Goal: Information Seeking & Learning: Find specific page/section

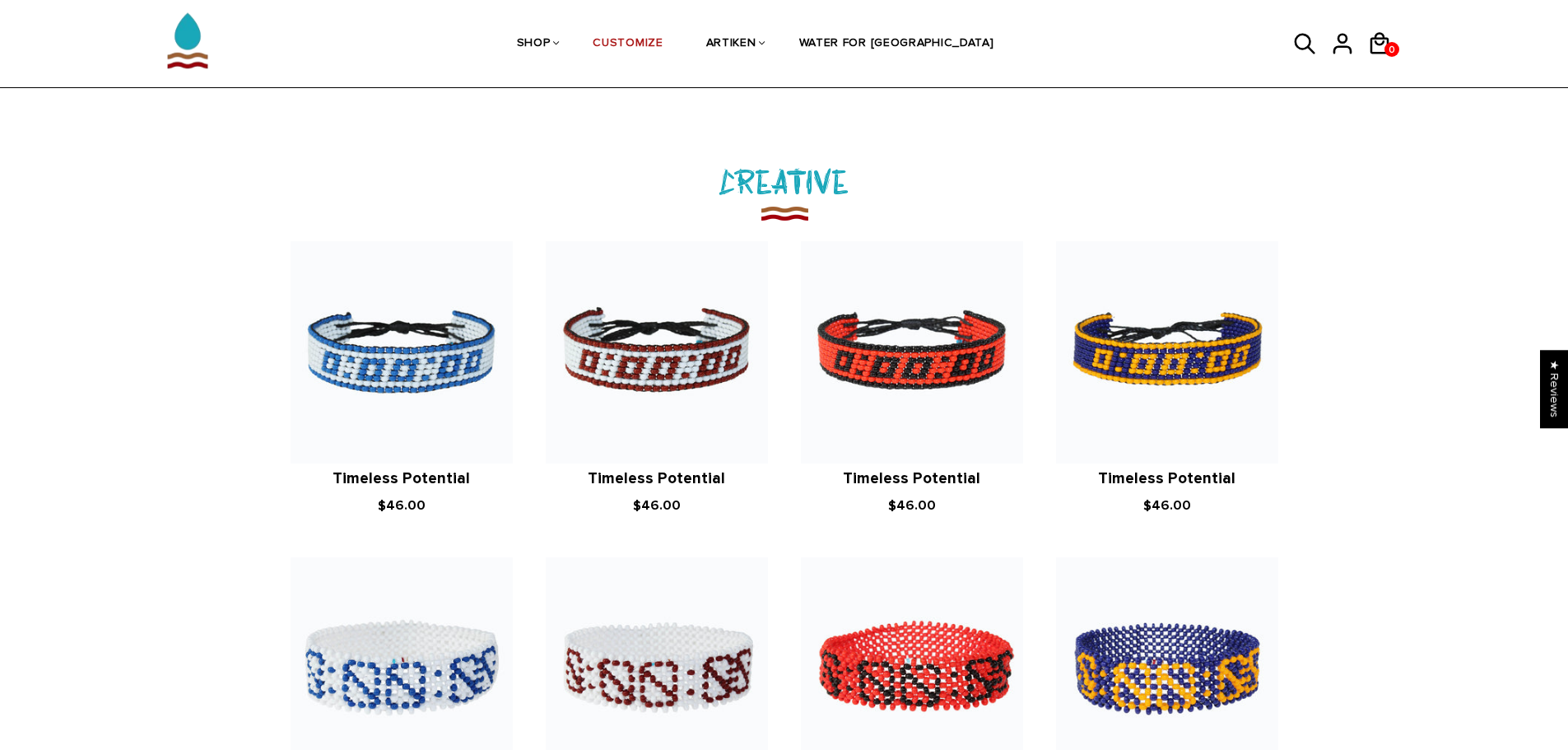
scroll to position [1740, 0]
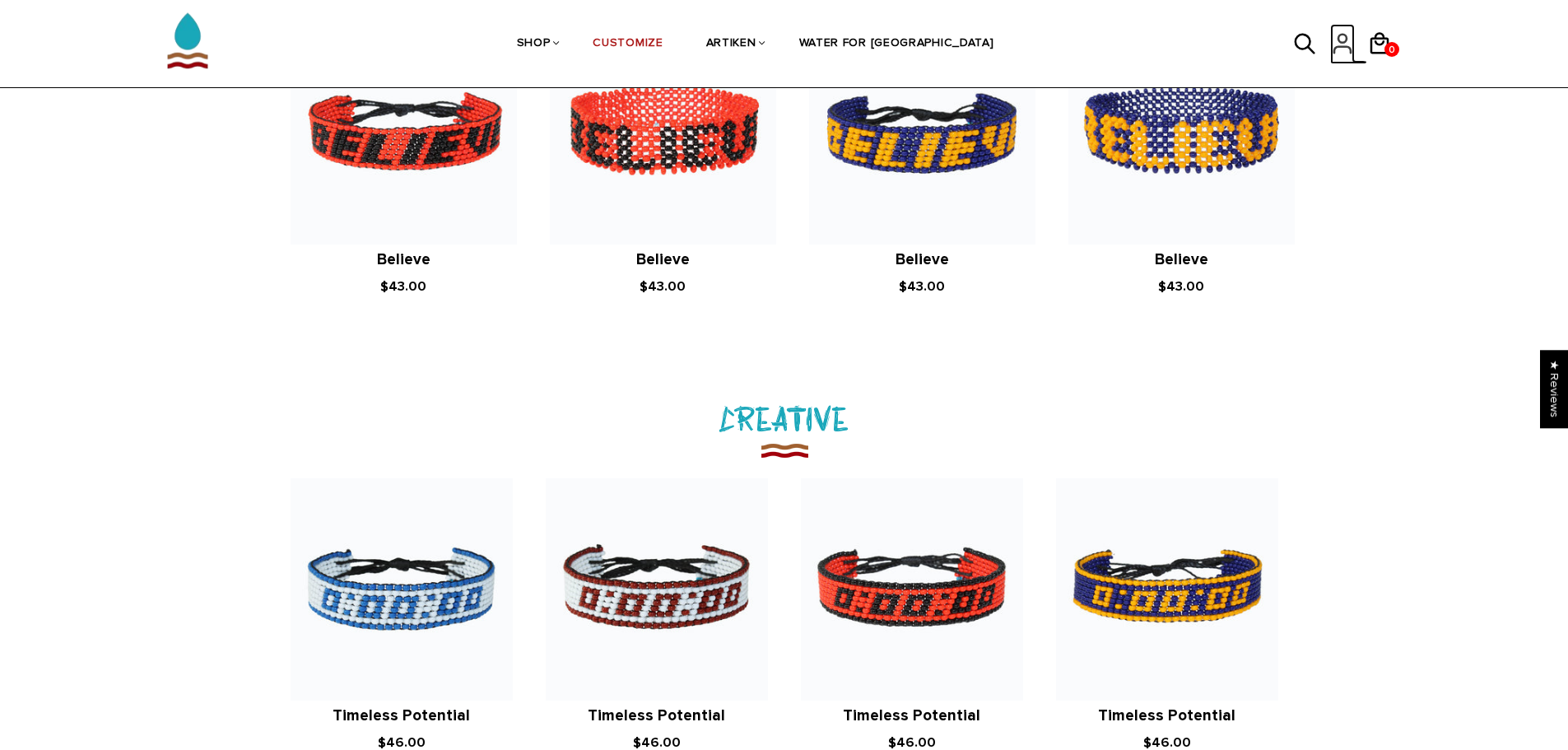
click at [1345, 47] on icon at bounding box center [1342, 50] width 17 height 7
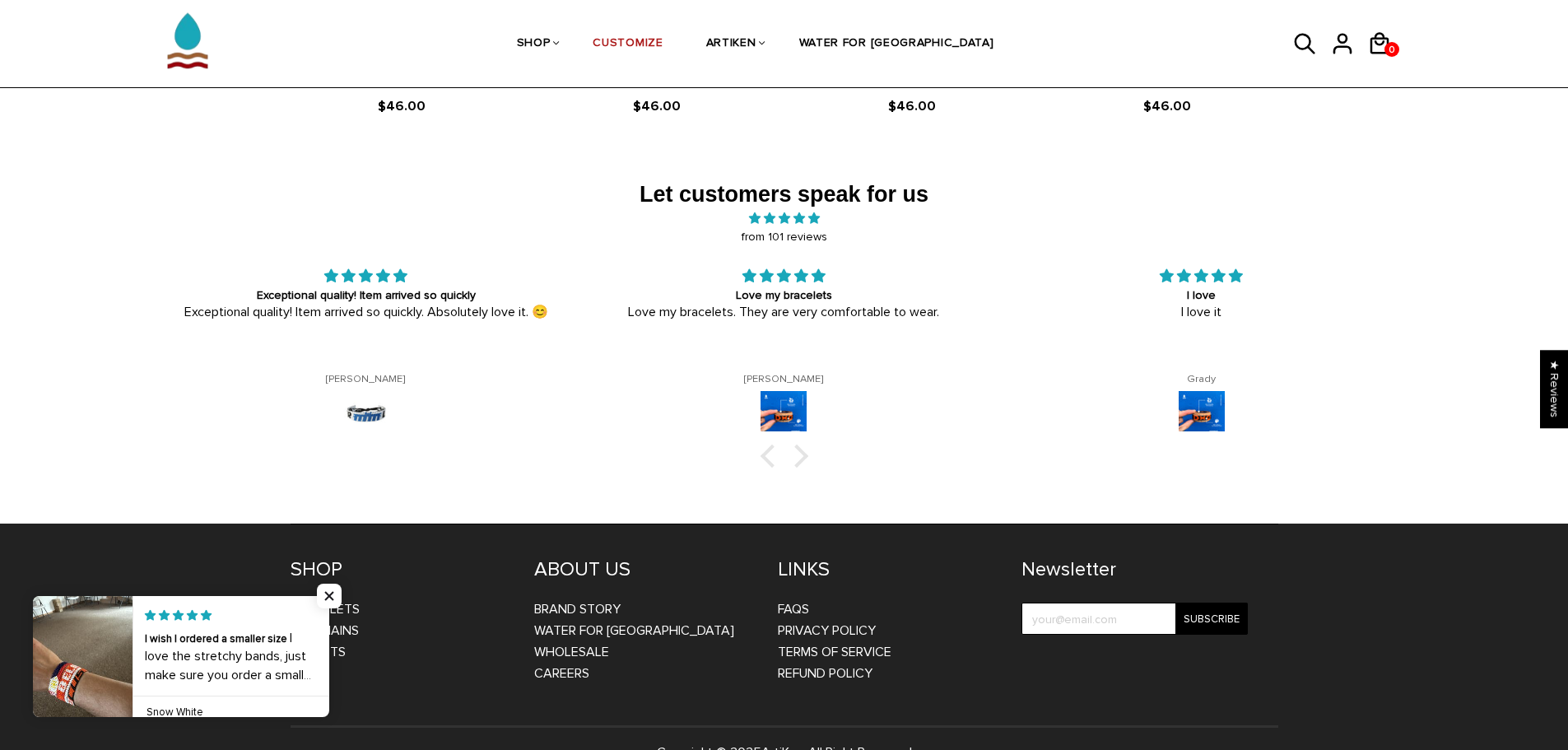
scroll to position [2728, 0]
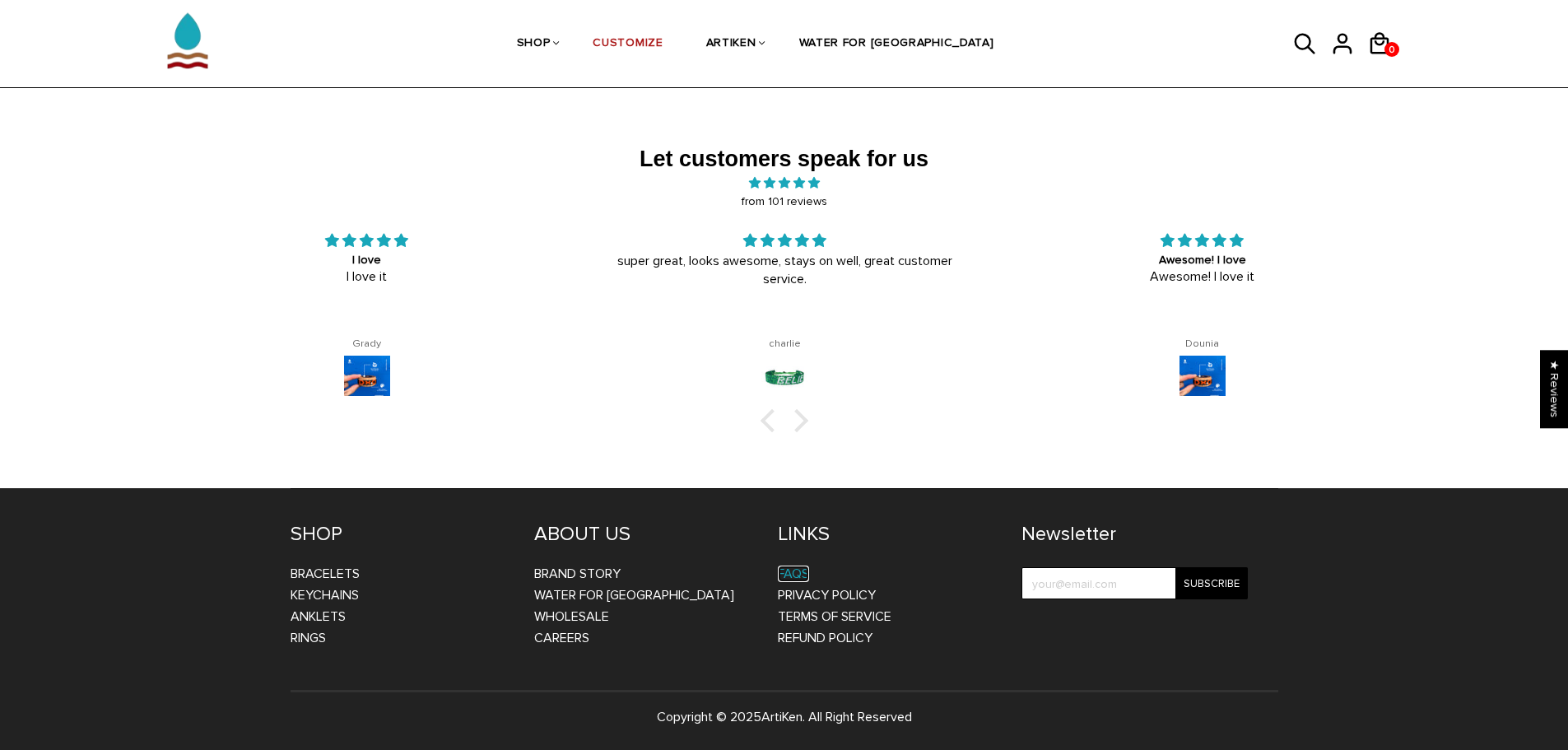
click at [800, 575] on link "FAQs" at bounding box center [794, 573] width 31 height 17
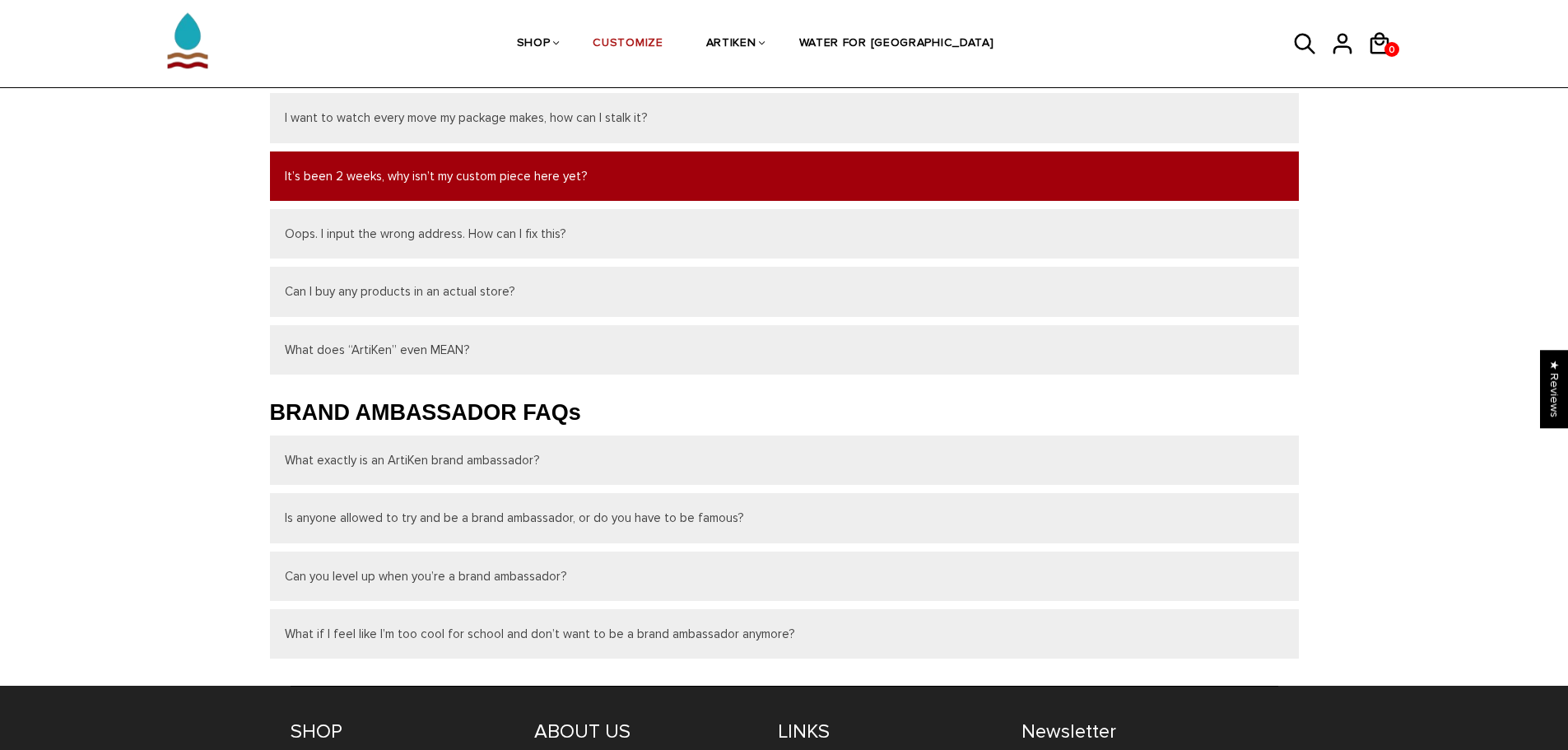
scroll to position [412, 0]
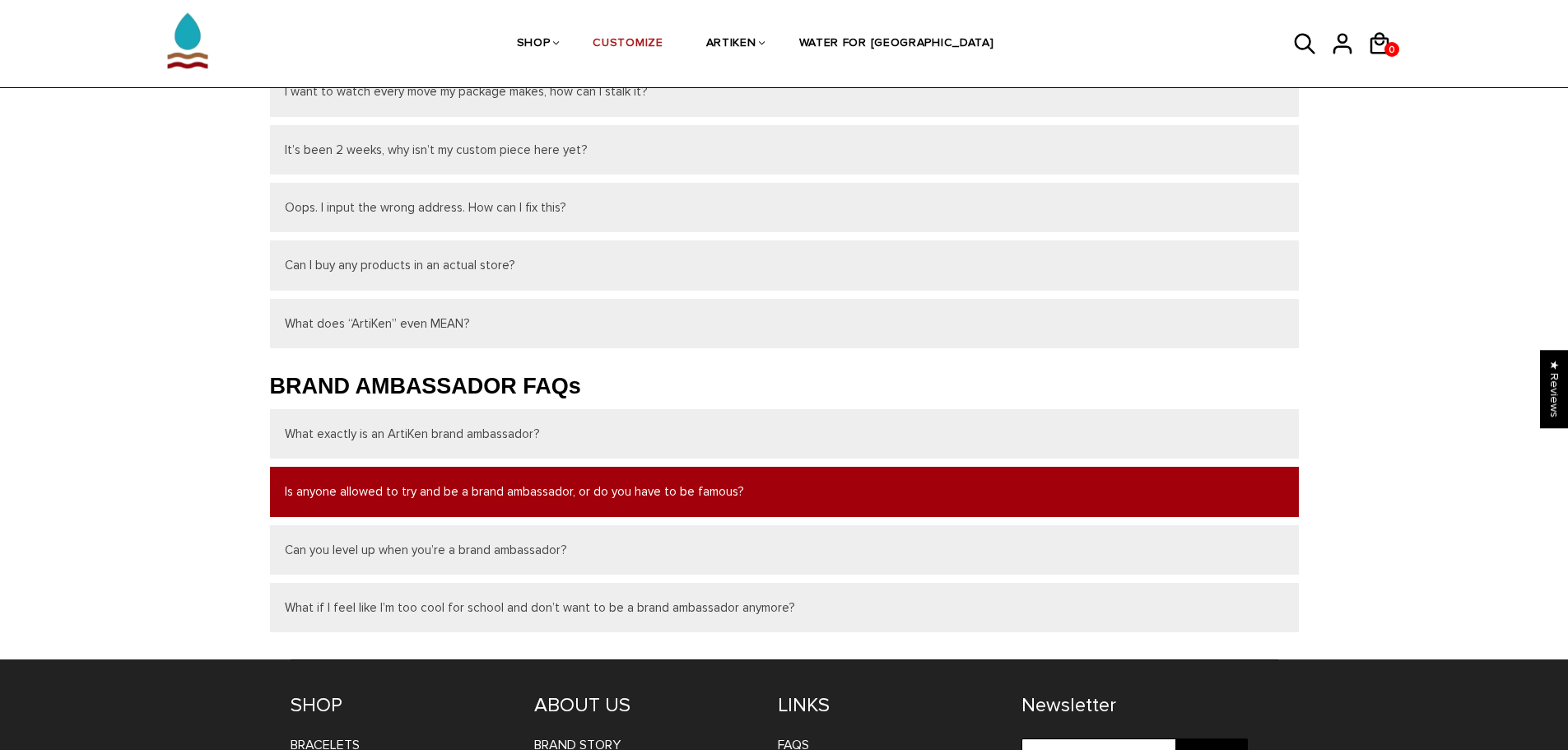
click at [685, 493] on button "Is anyone allowed to try and be a brand ambassador, or do you have to be famous?" at bounding box center [784, 492] width 1029 height 50
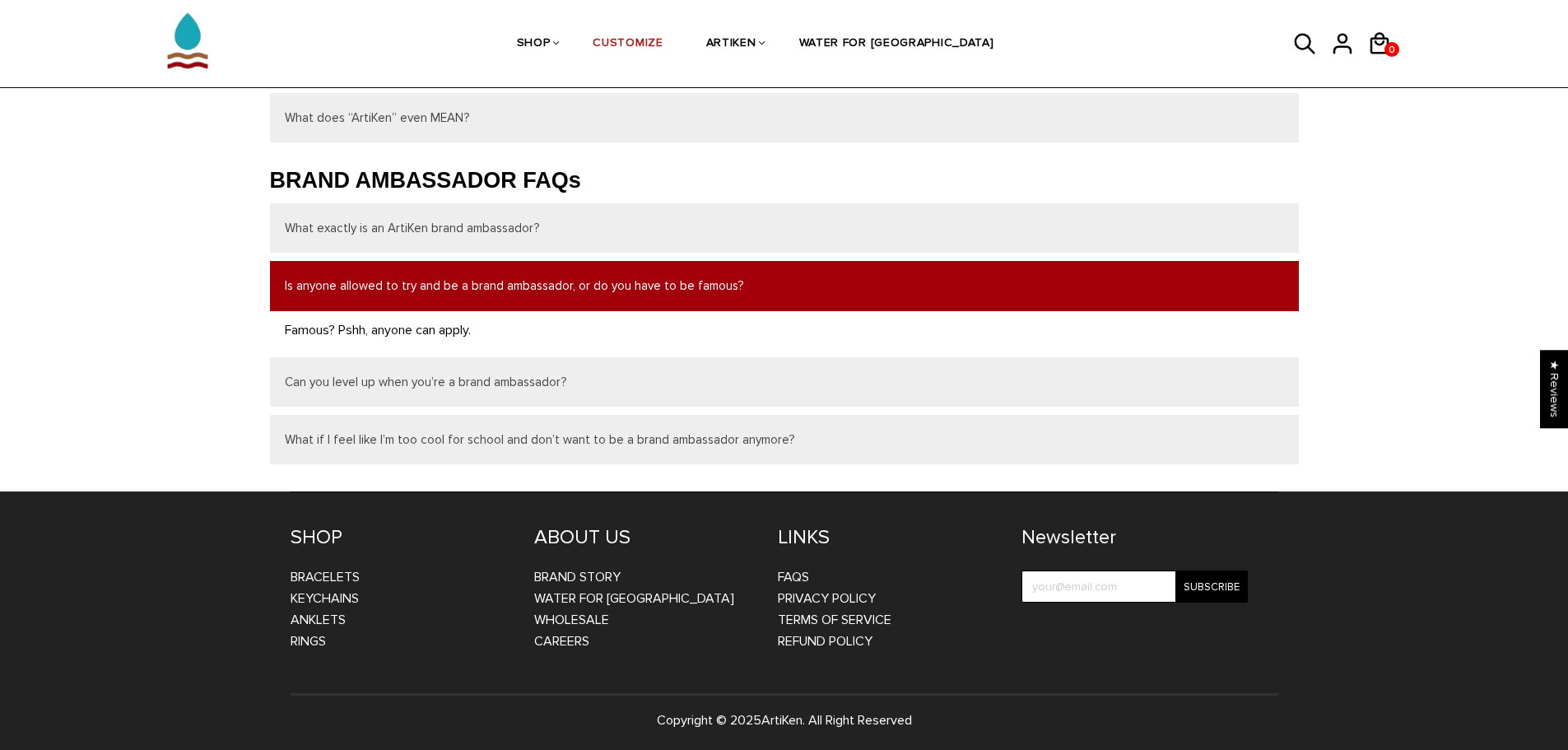
scroll to position [620, 0]
